Goal: Information Seeking & Learning: Learn about a topic

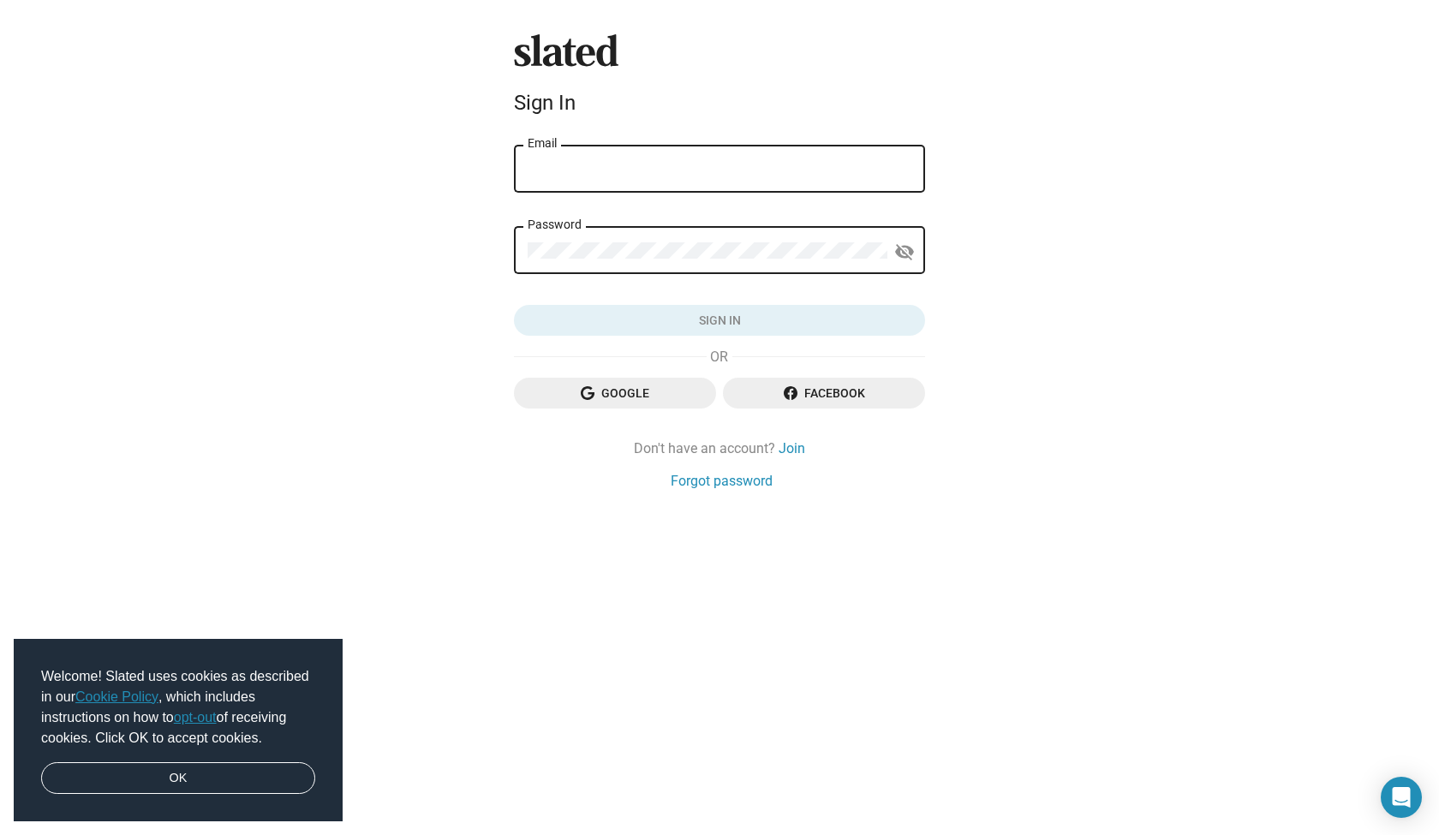
type input "charles@cinecas.com"
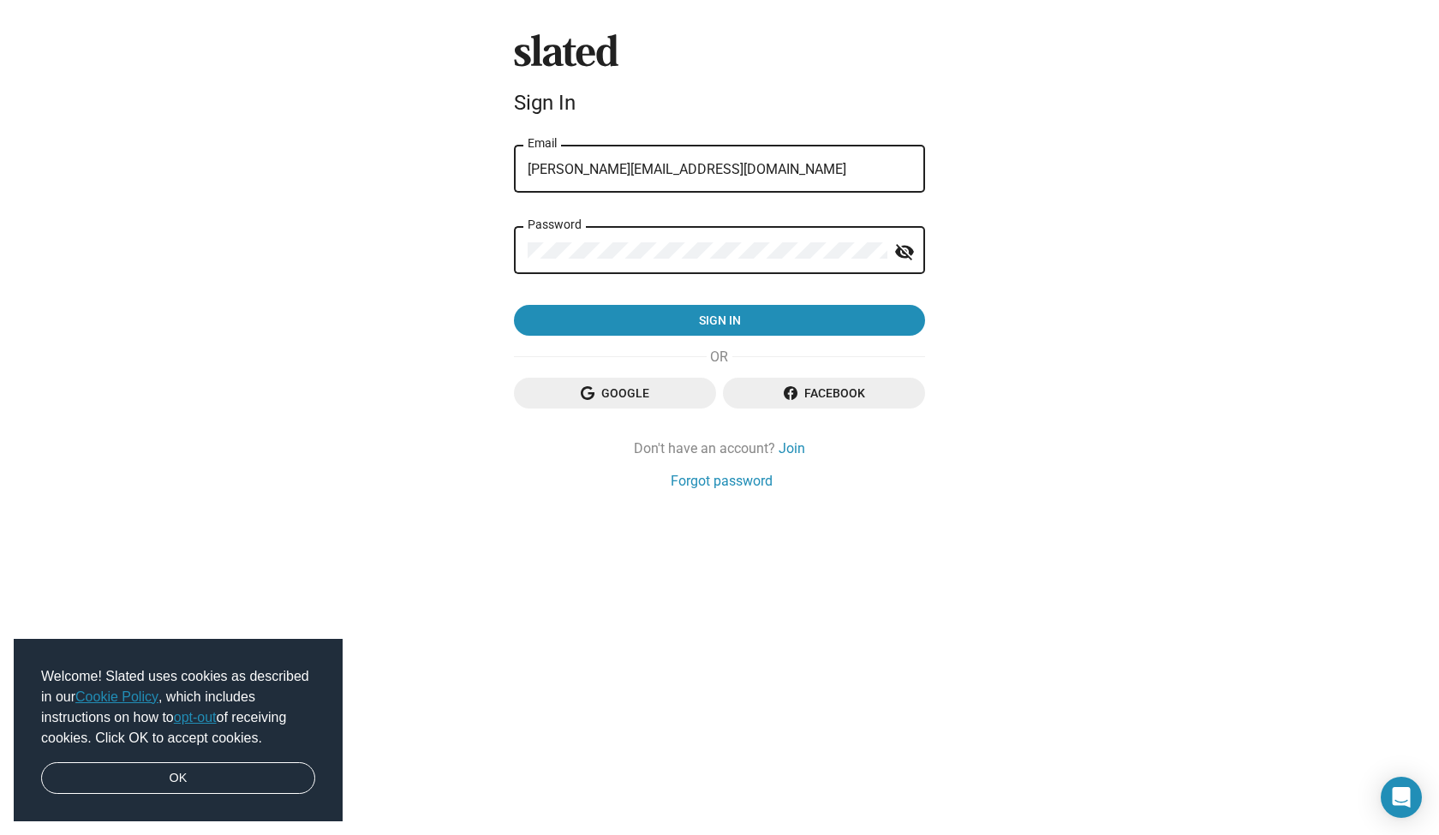
click at [720, 320] on button "Sign in" at bounding box center [719, 320] width 411 height 31
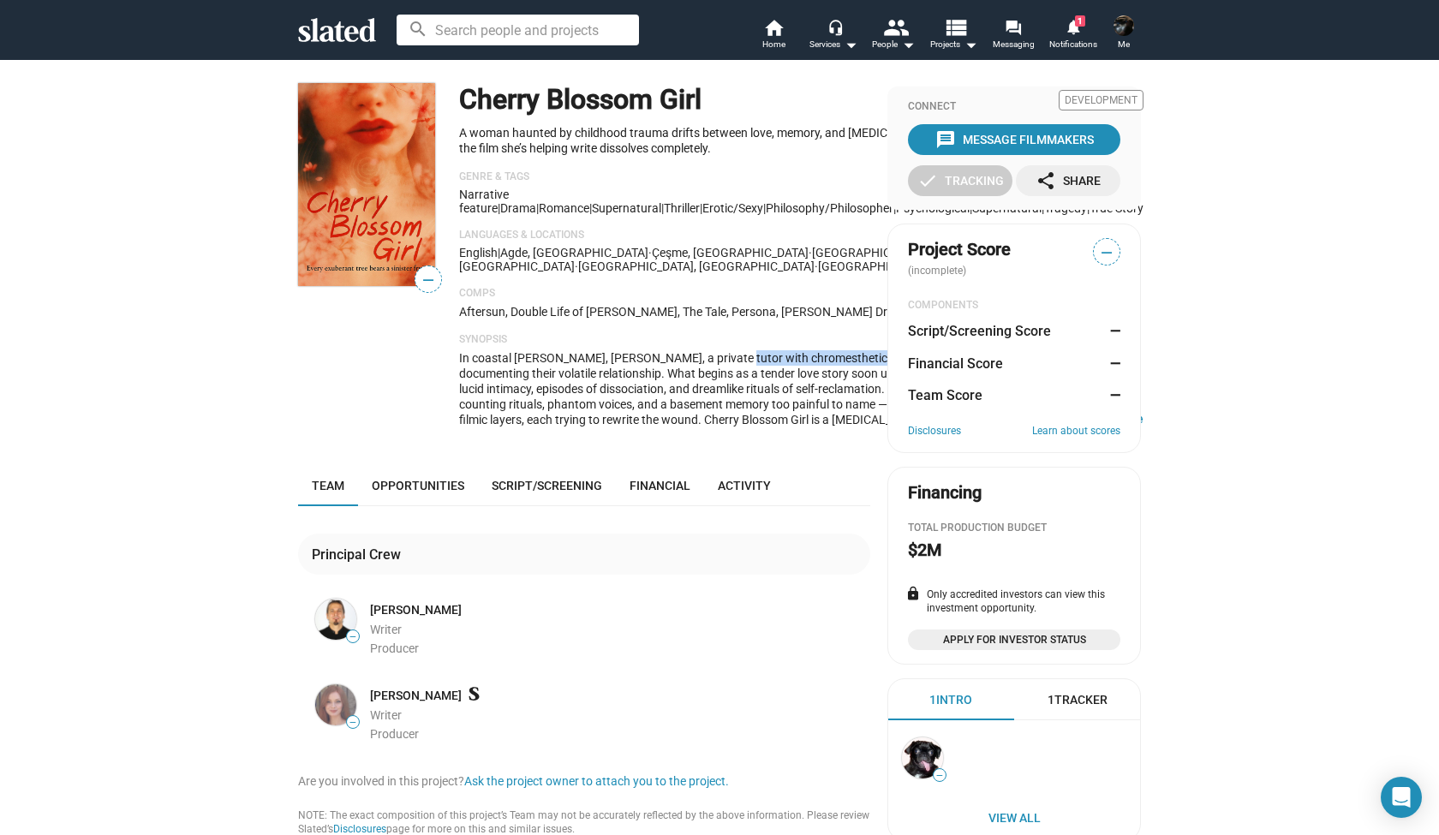
drag, startPoint x: 702, startPoint y: 384, endPoint x: 838, endPoint y: 382, distance: 136.2
click at [838, 382] on span "In coastal [PERSON_NAME], [PERSON_NAME], a private tutor with chromesthetic per…" at bounding box center [800, 396] width 682 height 91
copy span "chromesthetic perception"
click at [739, 351] on div "Cherry Blossom Girl Development A woman haunted by childhood trauma drifts betw…" at bounding box center [801, 262] width 685 height 358
click at [1084, 427] on button "… Show More" at bounding box center [1114, 418] width 60 height 15
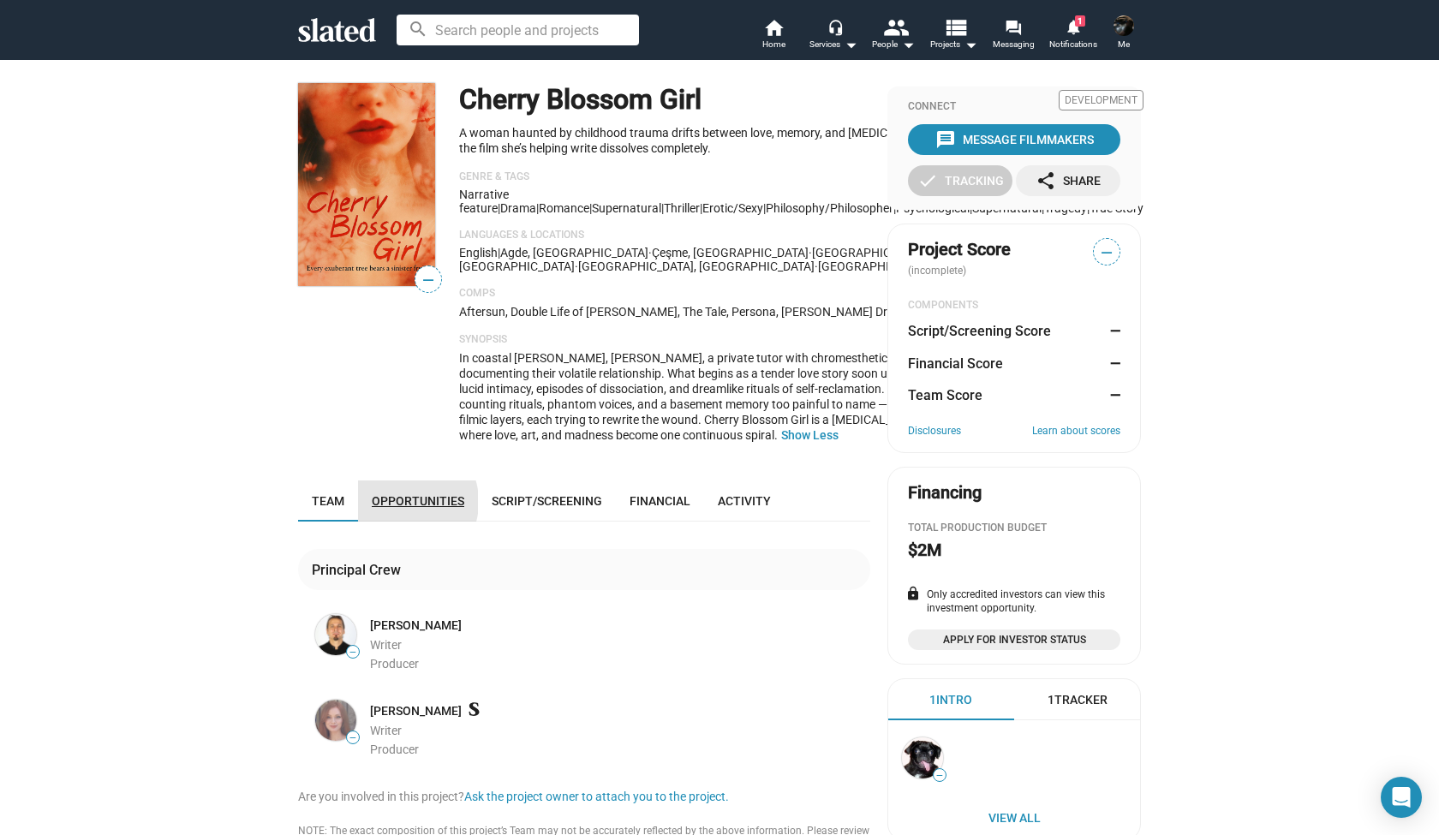
click at [397, 508] on span "Opportunities" at bounding box center [418, 501] width 93 height 14
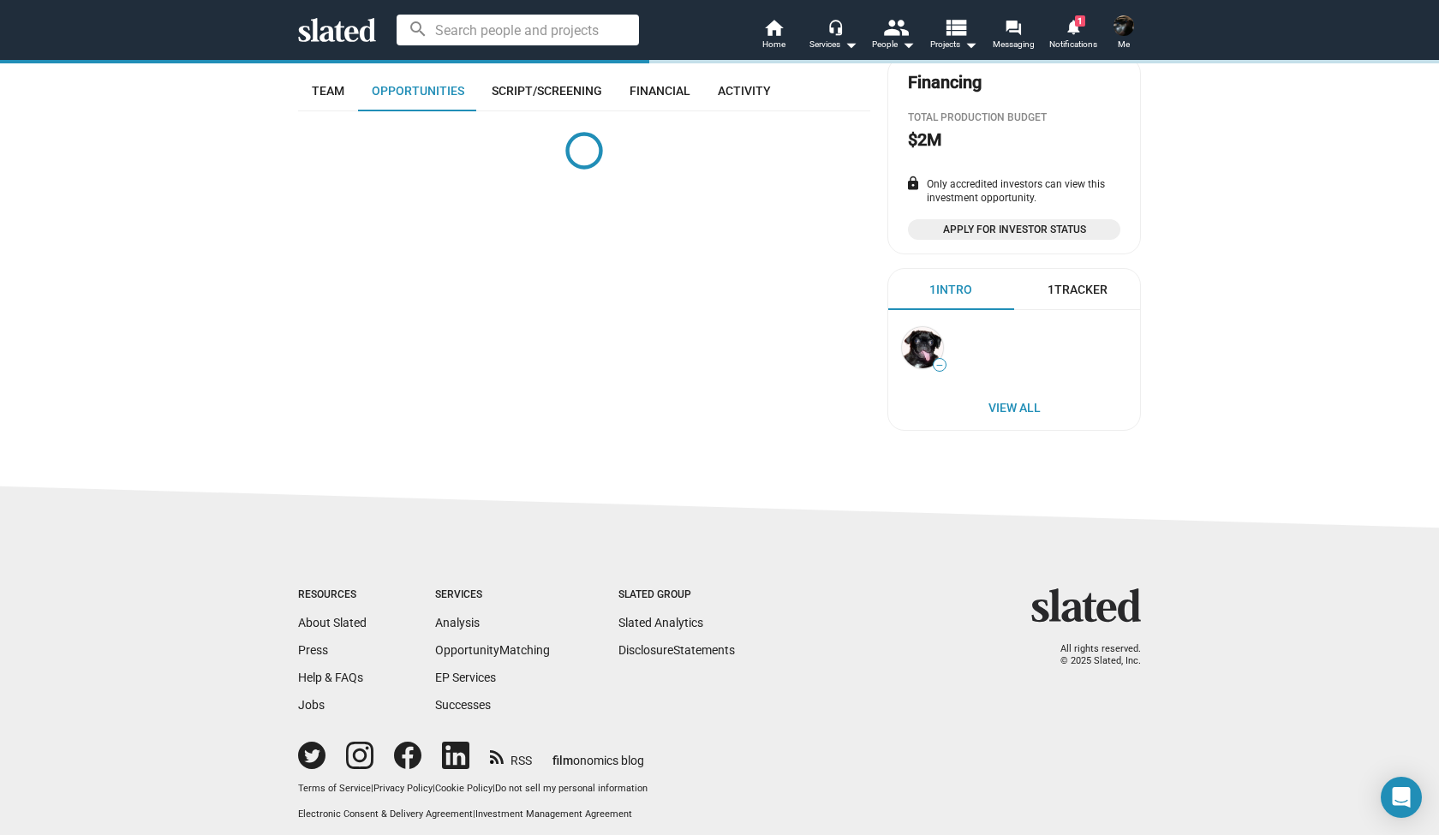
scroll to position [404, 0]
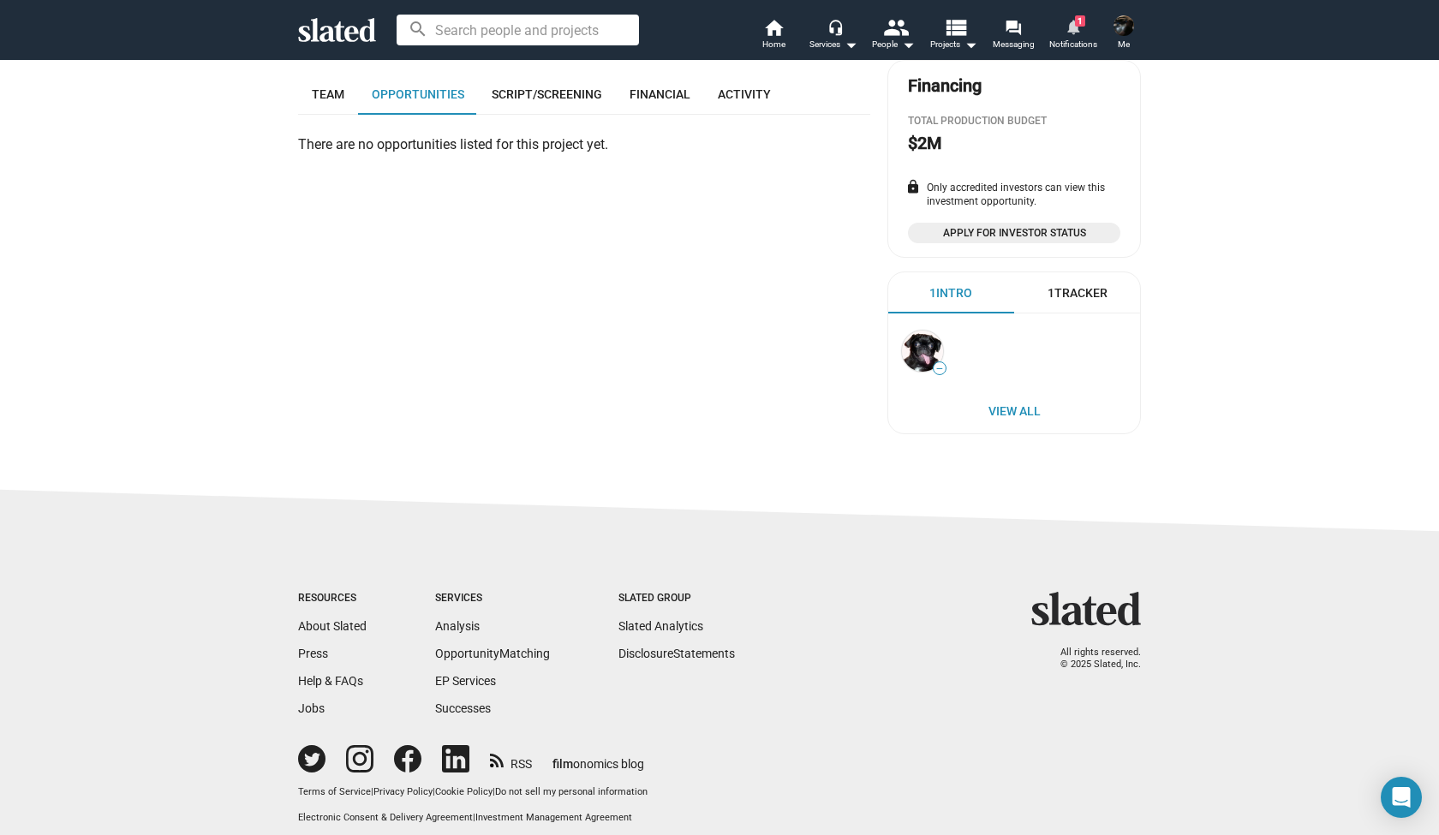
click at [1068, 43] on span "Notifications" at bounding box center [1074, 44] width 48 height 21
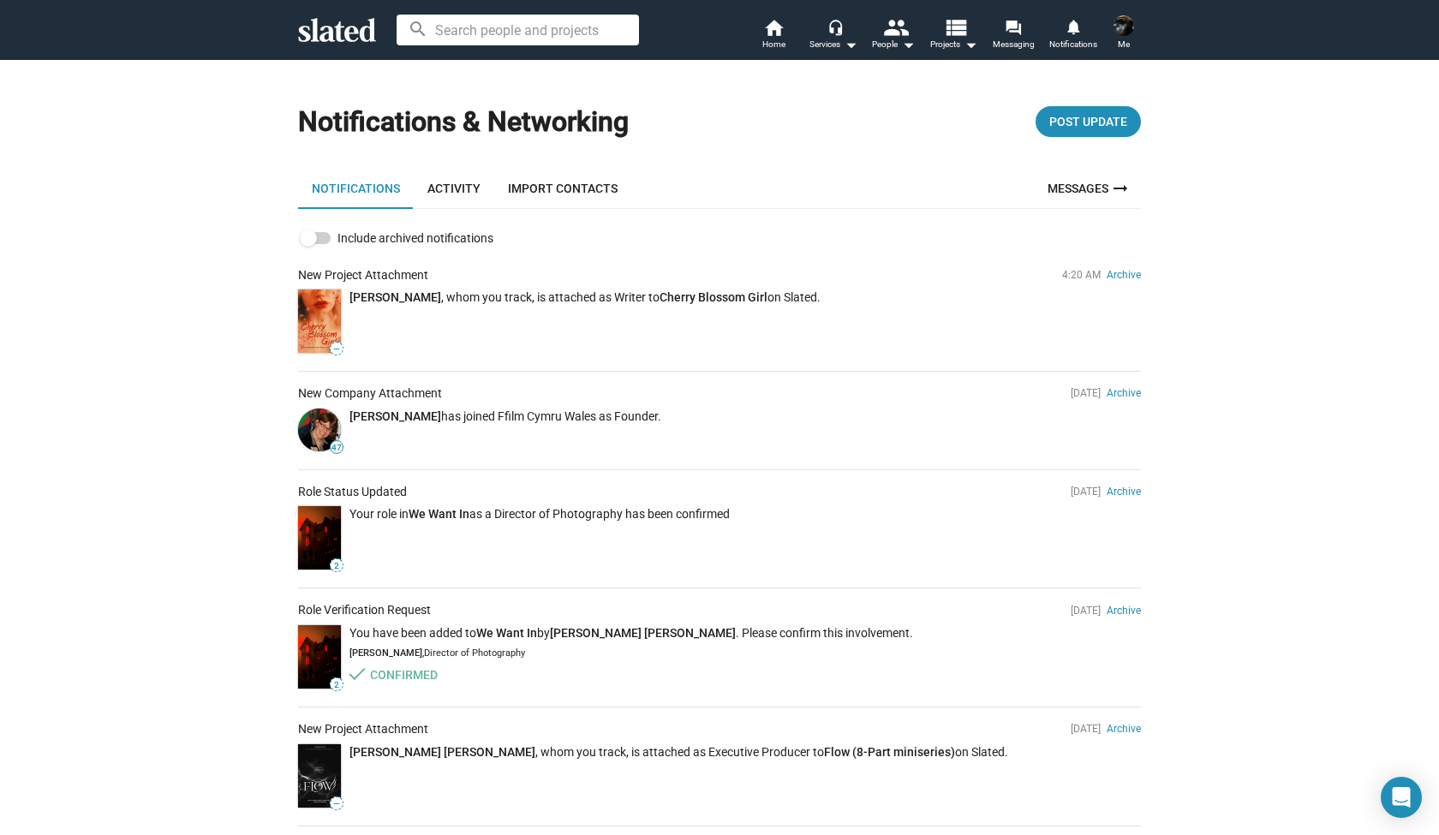
click at [1121, 29] on img at bounding box center [1124, 25] width 21 height 21
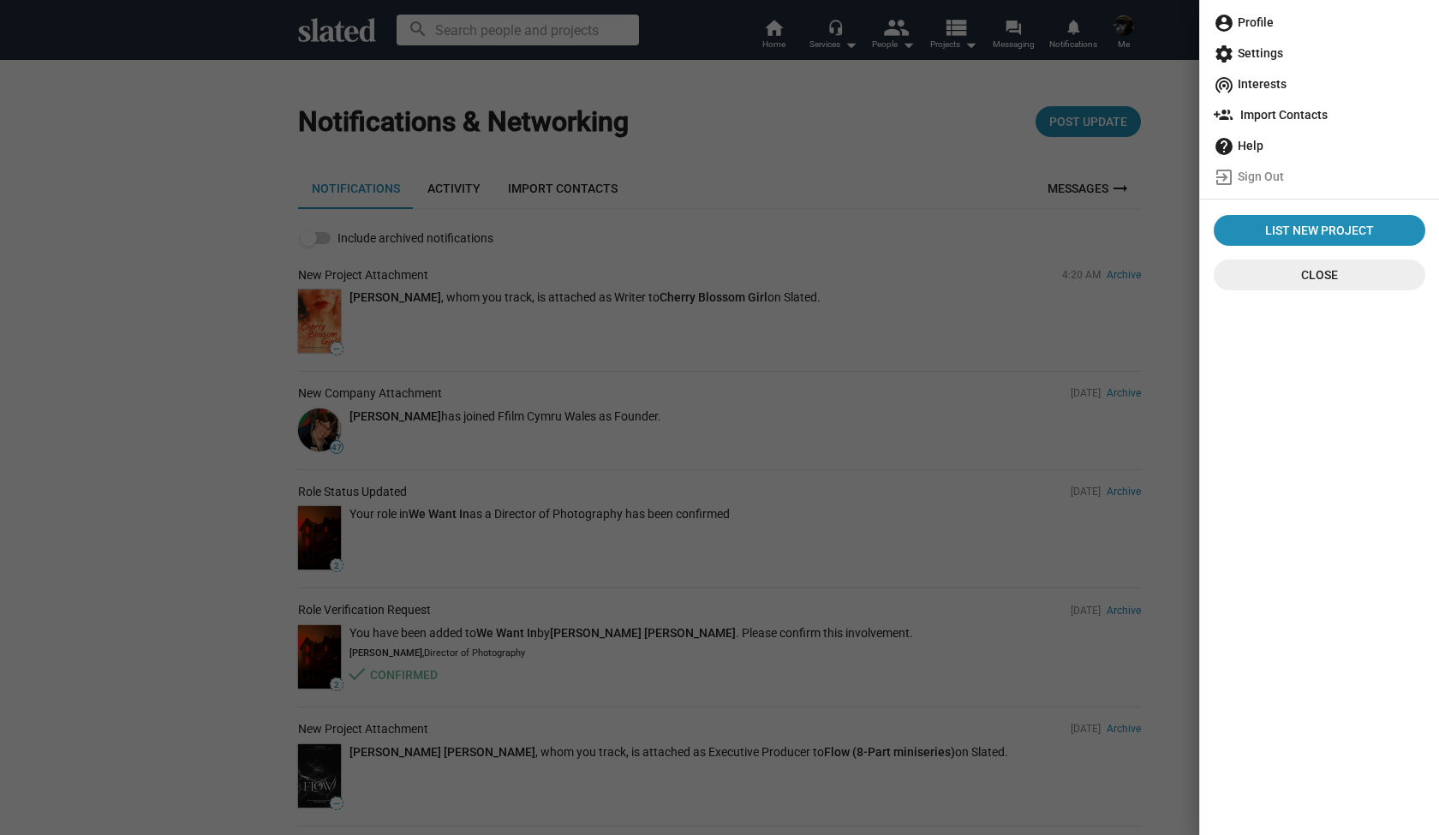
click at [1253, 23] on span "account_circle Profile" at bounding box center [1320, 22] width 212 height 31
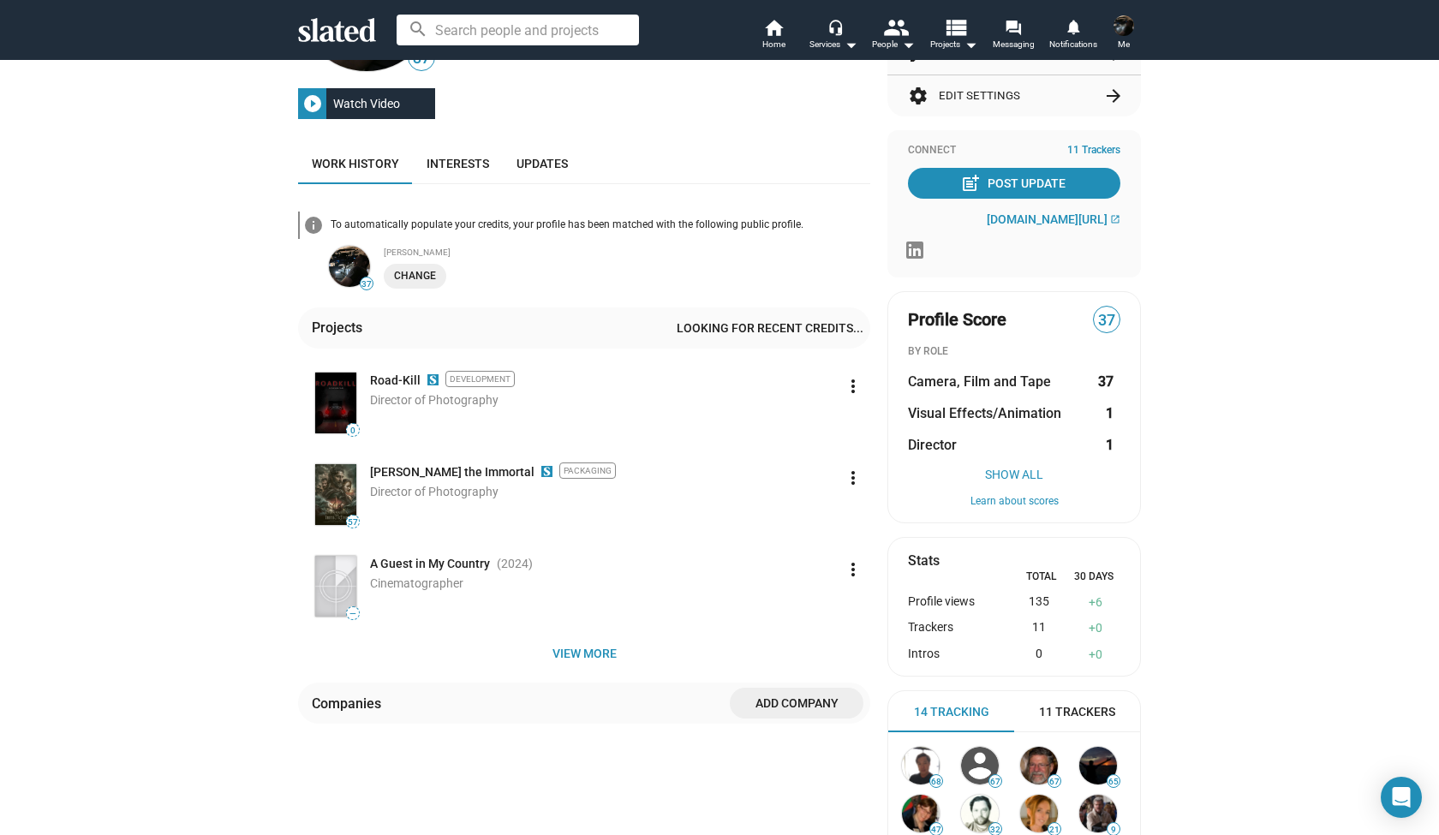
scroll to position [300, 0]
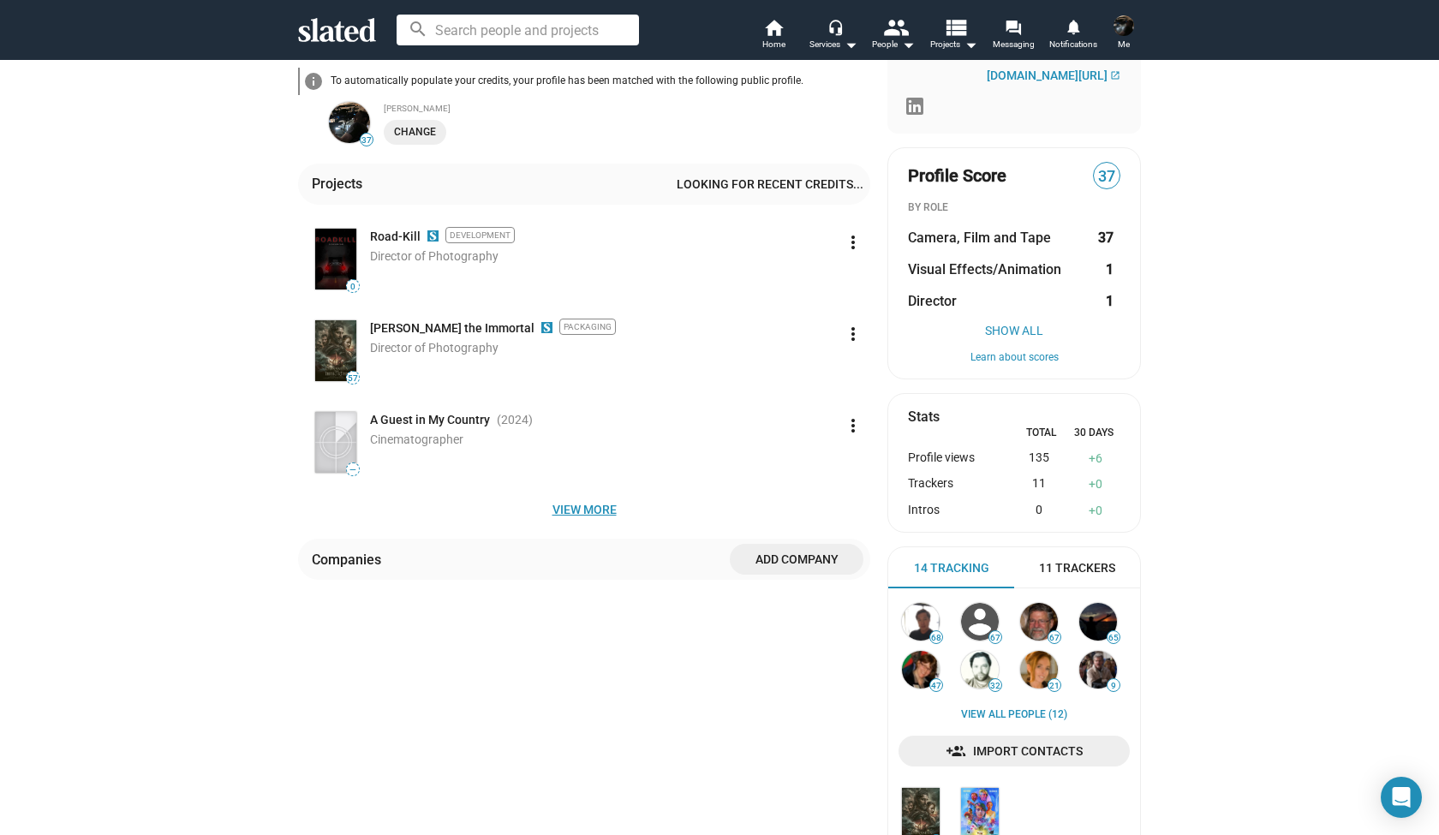
click at [575, 511] on span "View more" at bounding box center [584, 509] width 545 height 31
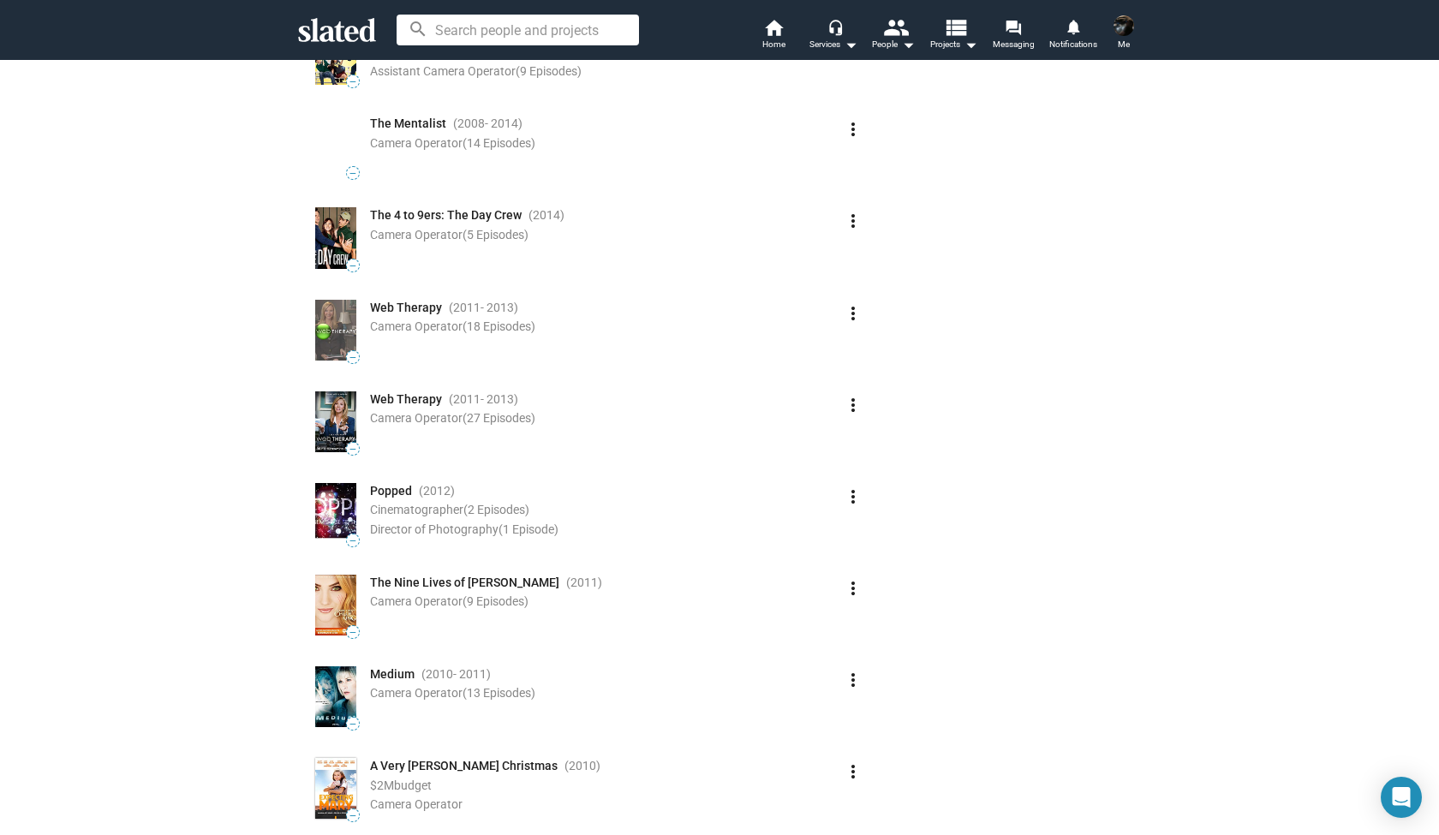
scroll to position [3754, 0]
